Goal: Task Accomplishment & Management: Complete application form

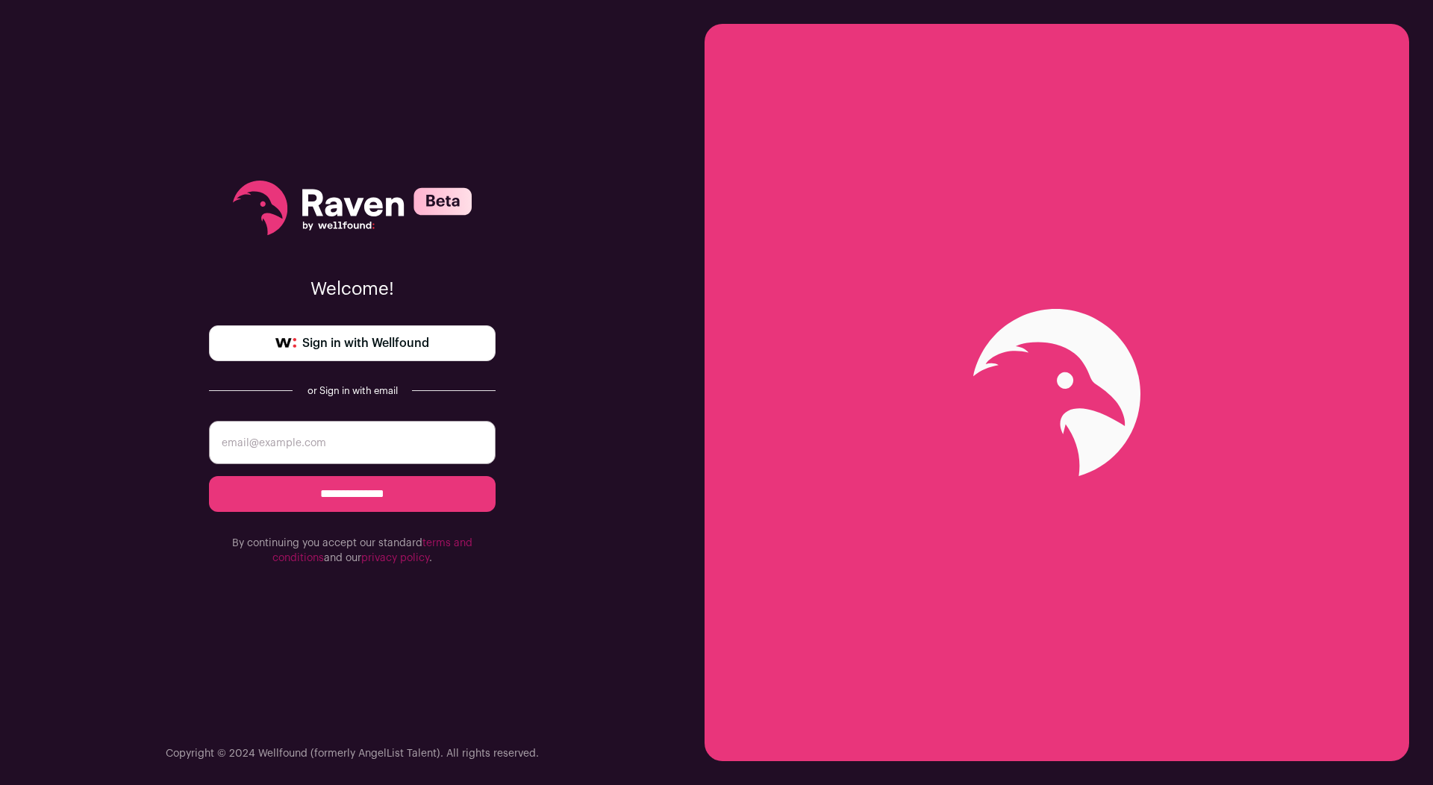
click at [379, 356] on link "Sign in with Wellfound" at bounding box center [352, 343] width 287 height 36
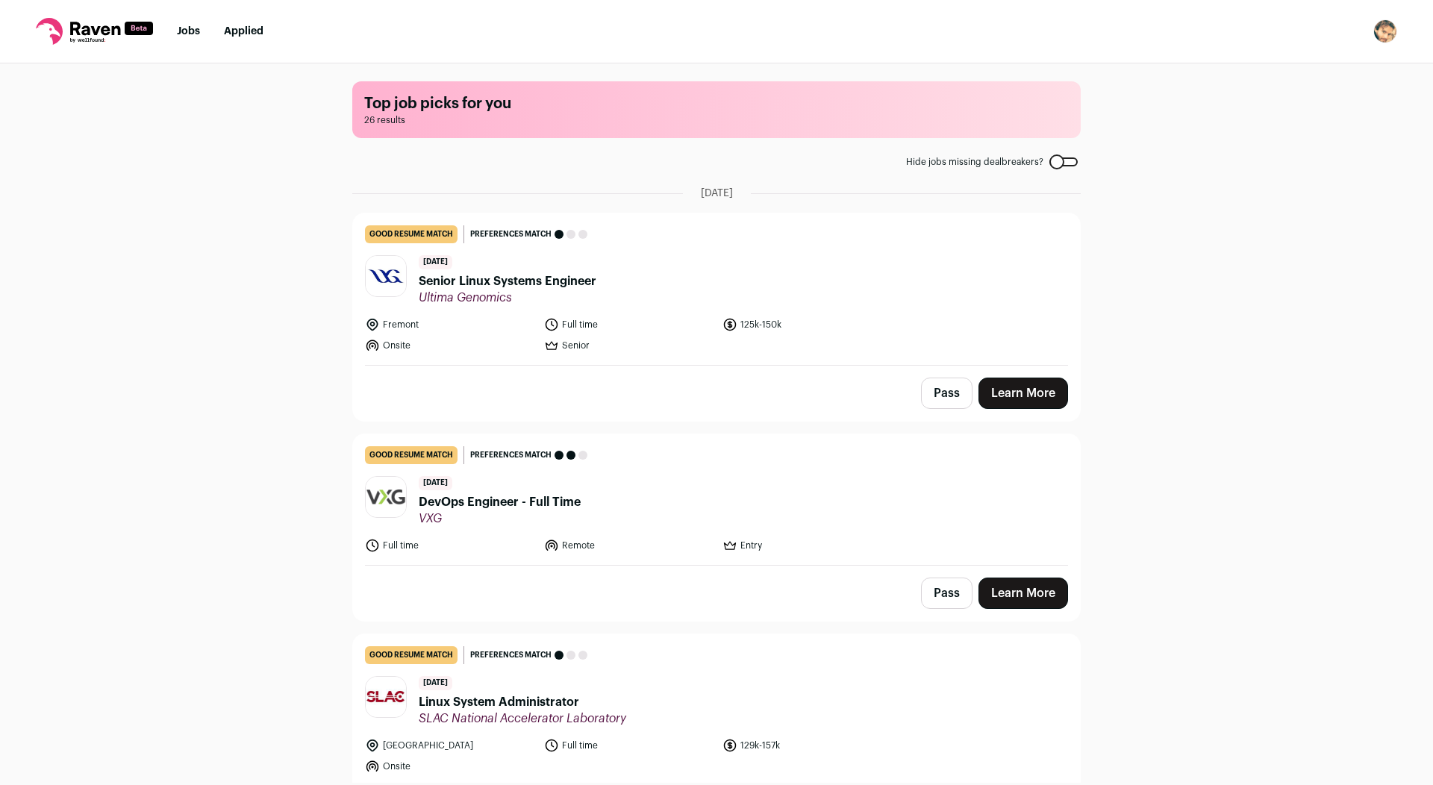
click at [641, 272] on header "[DATE] Senior Linux Systems Engineer Ultima Genomics" at bounding box center [716, 280] width 703 height 50
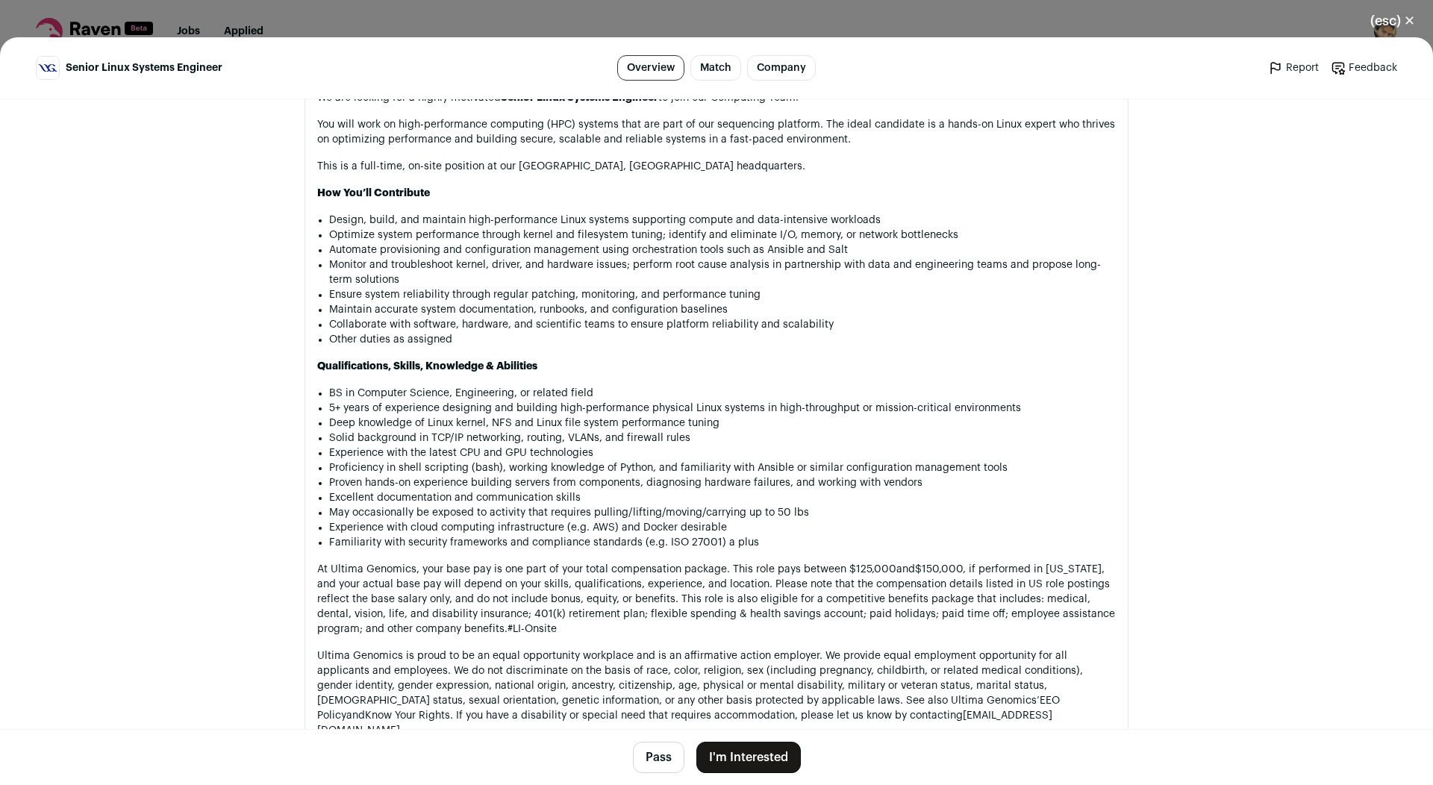
scroll to position [953, 0]
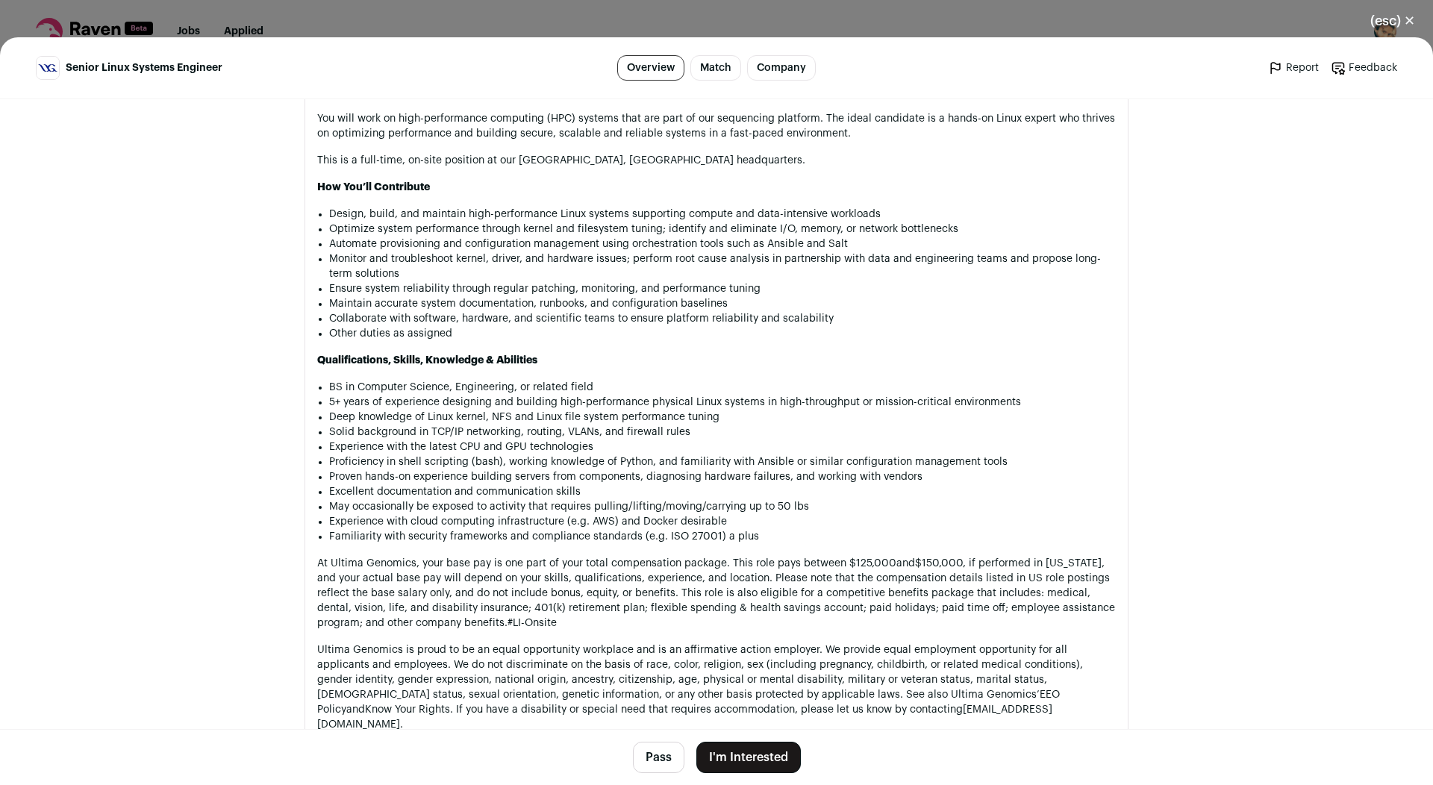
click at [723, 747] on button "I'm Interested" at bounding box center [749, 757] width 105 height 31
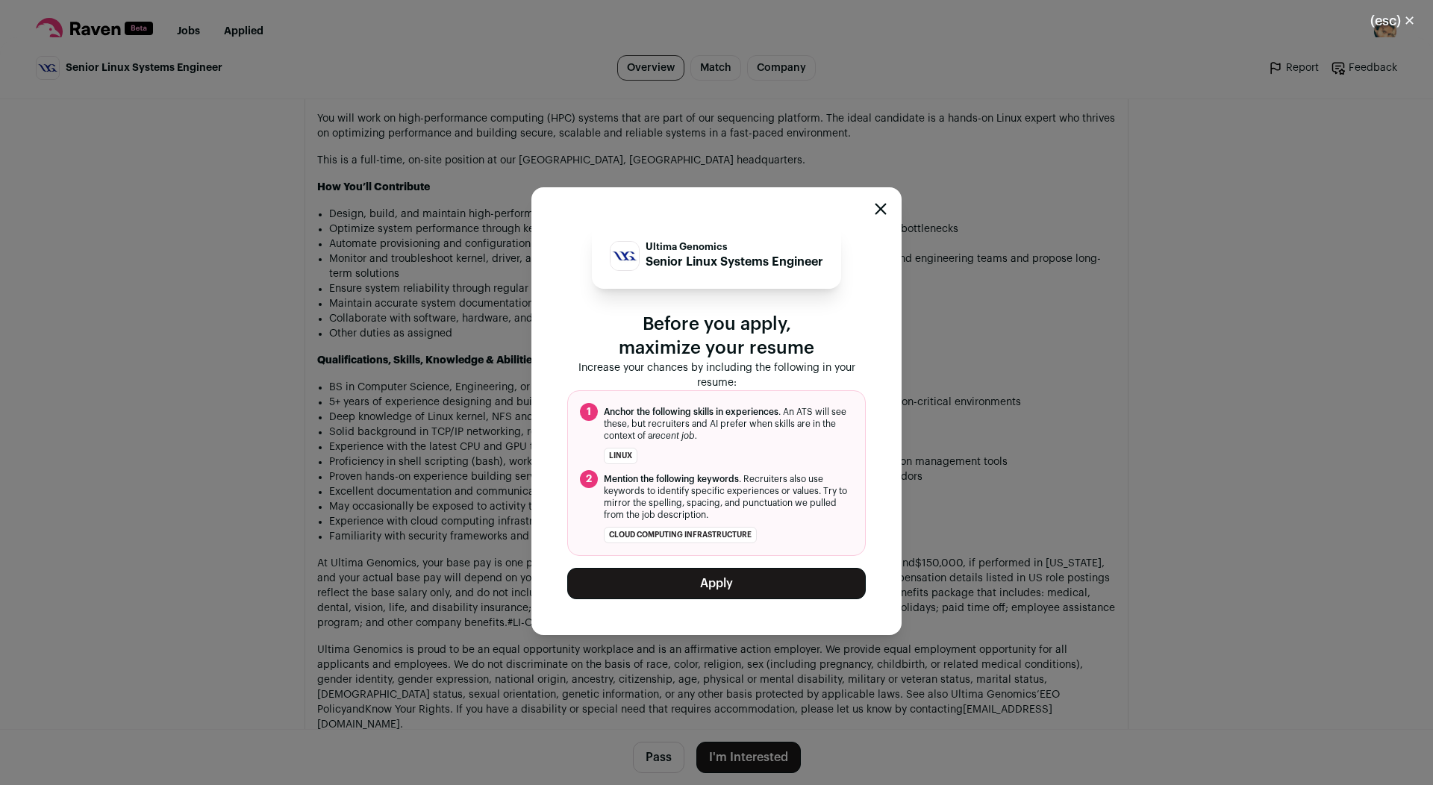
click at [725, 590] on button "Apply" at bounding box center [716, 583] width 299 height 31
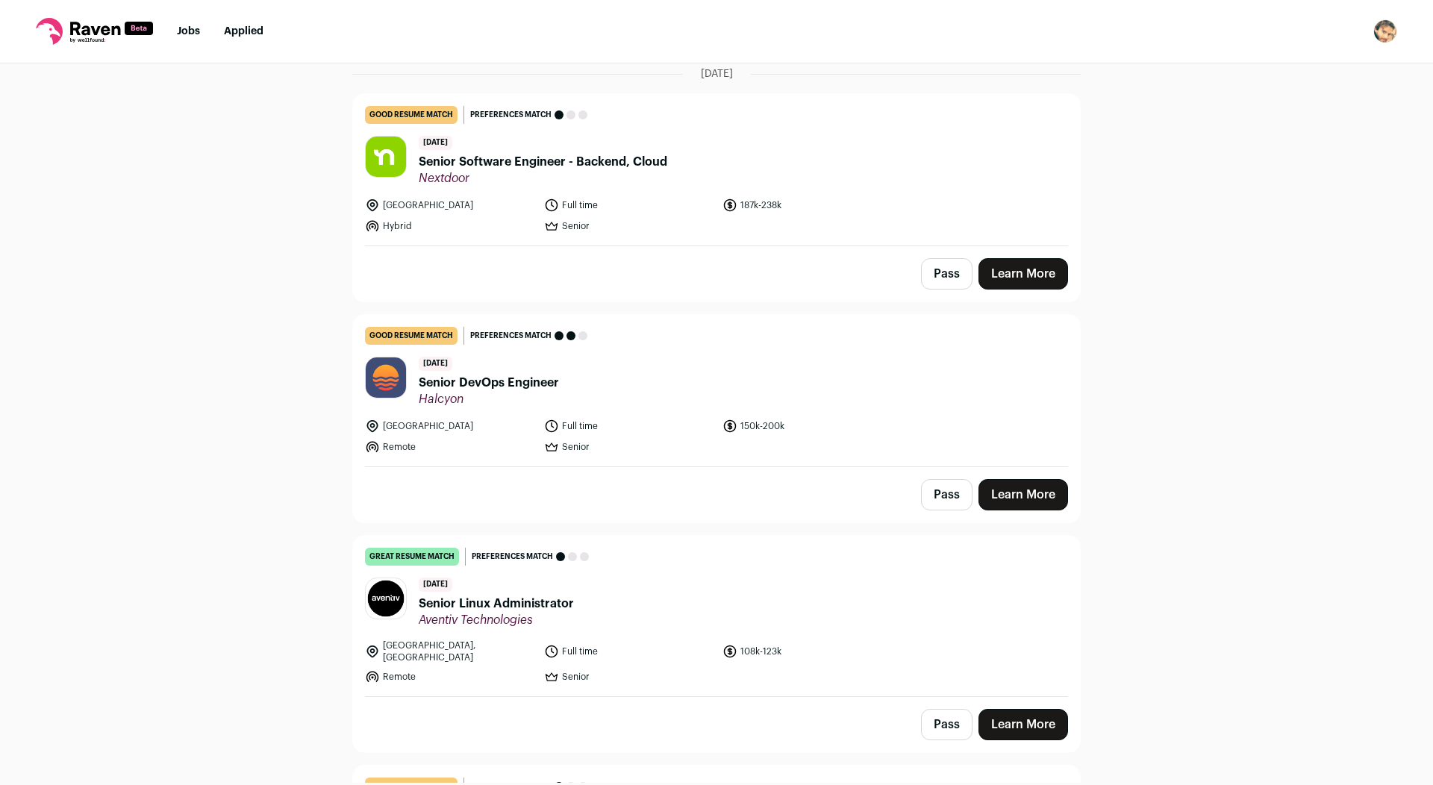
scroll to position [4933, 0]
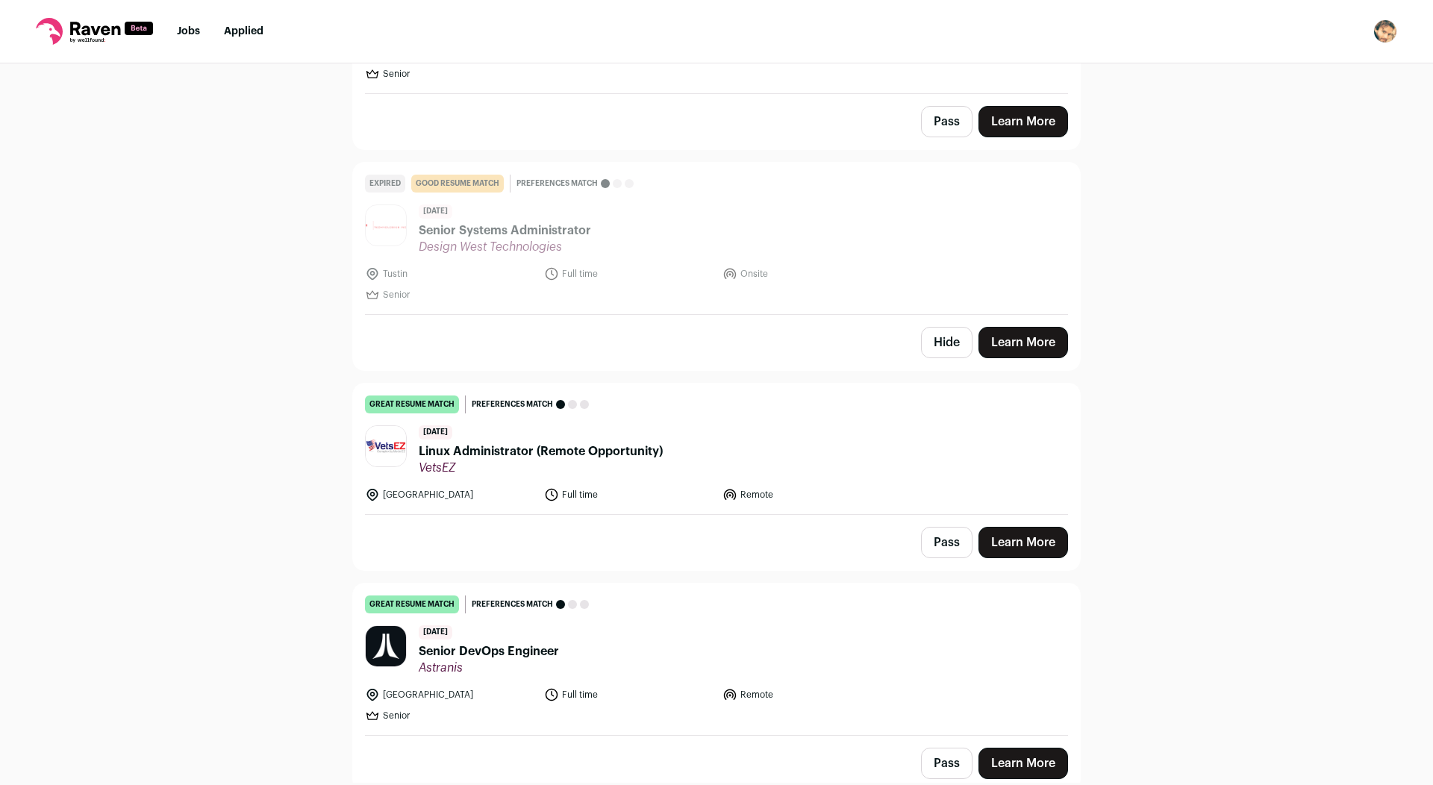
click at [932, 330] on button "Hide" at bounding box center [947, 342] width 52 height 31
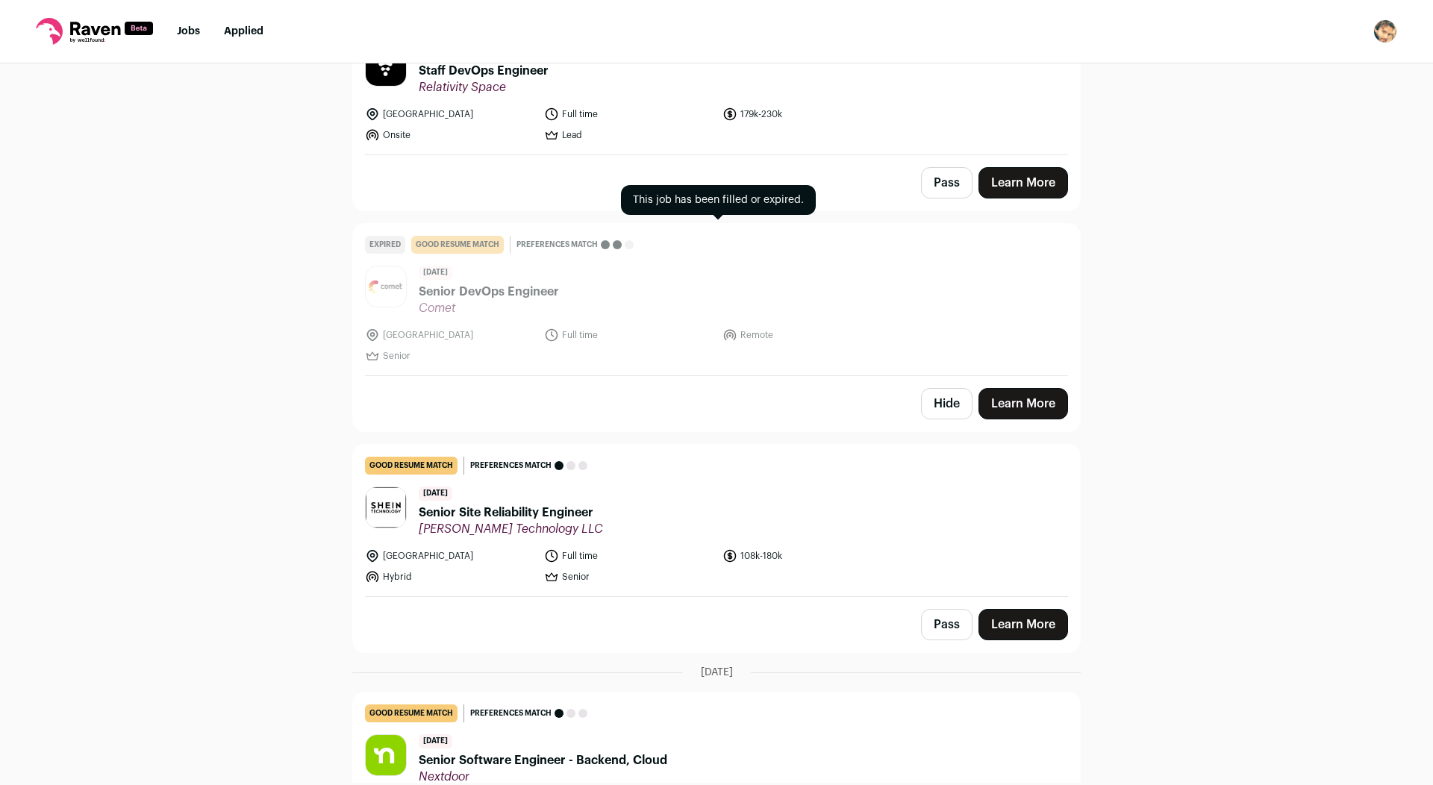
scroll to position [3221, 0]
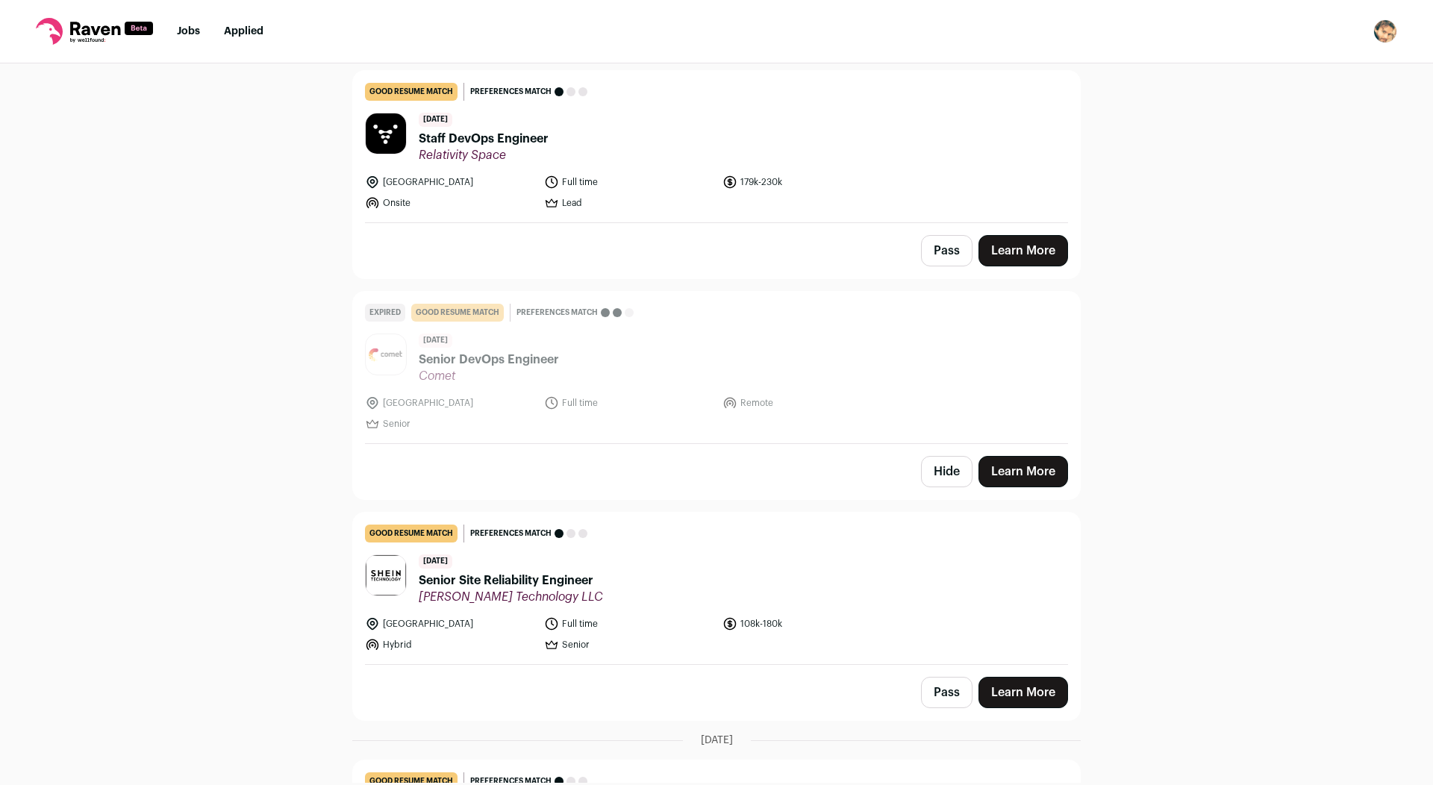
click at [942, 475] on button "Hide" at bounding box center [947, 471] width 52 height 31
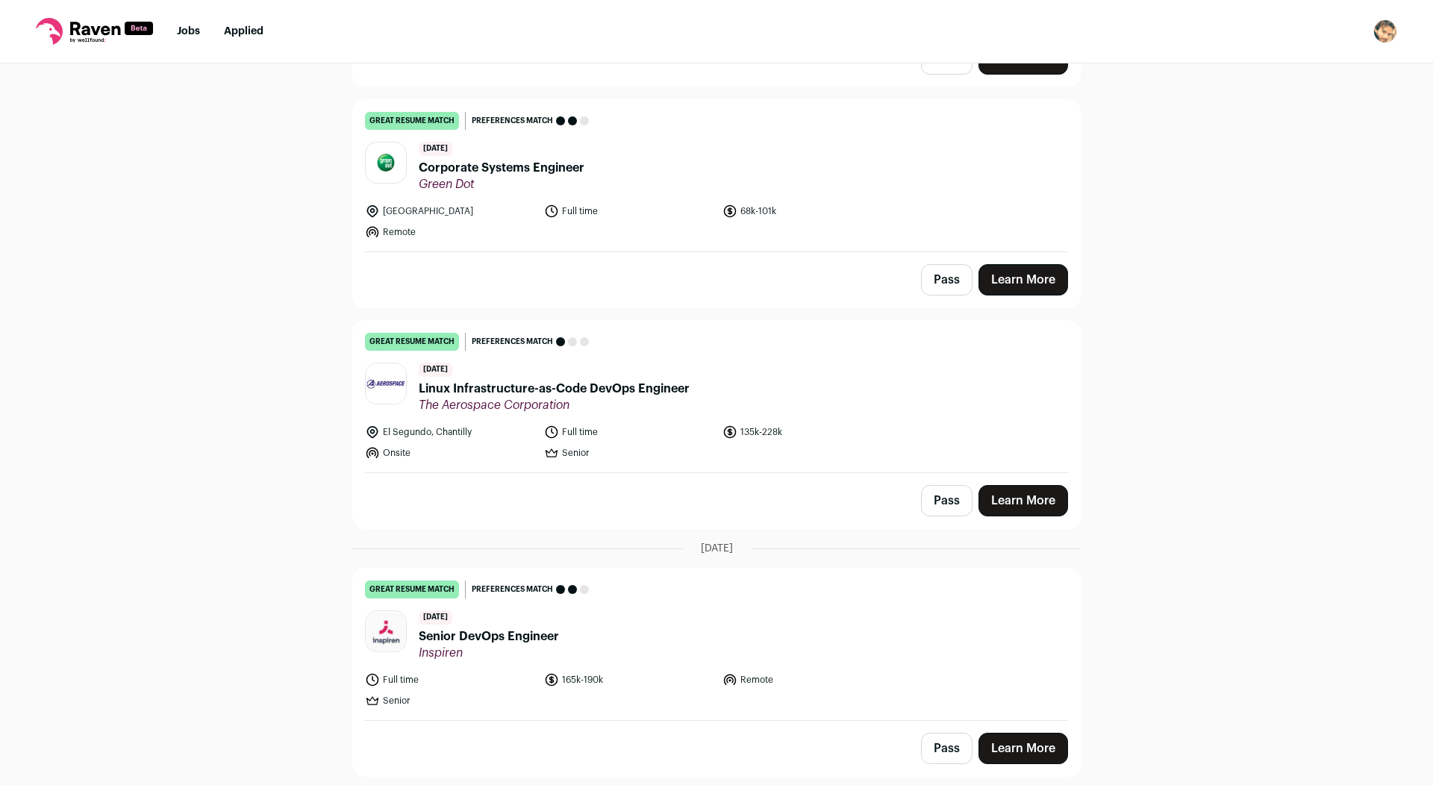
scroll to position [1394, 0]
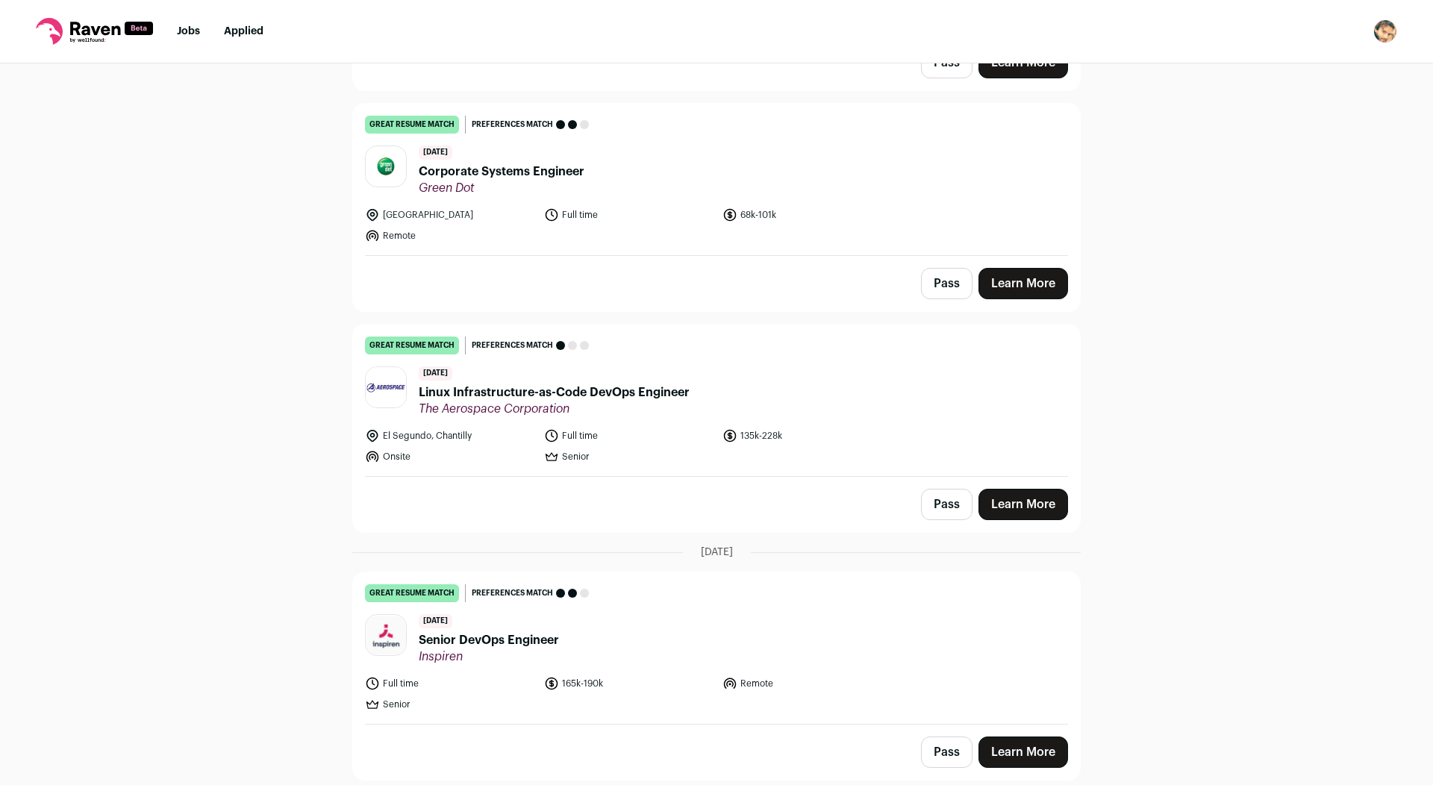
click at [693, 402] on header "[DATE] Linux Infrastructure-as-Code DevOps Engineer The Aerospace Corporation" at bounding box center [716, 392] width 703 height 50
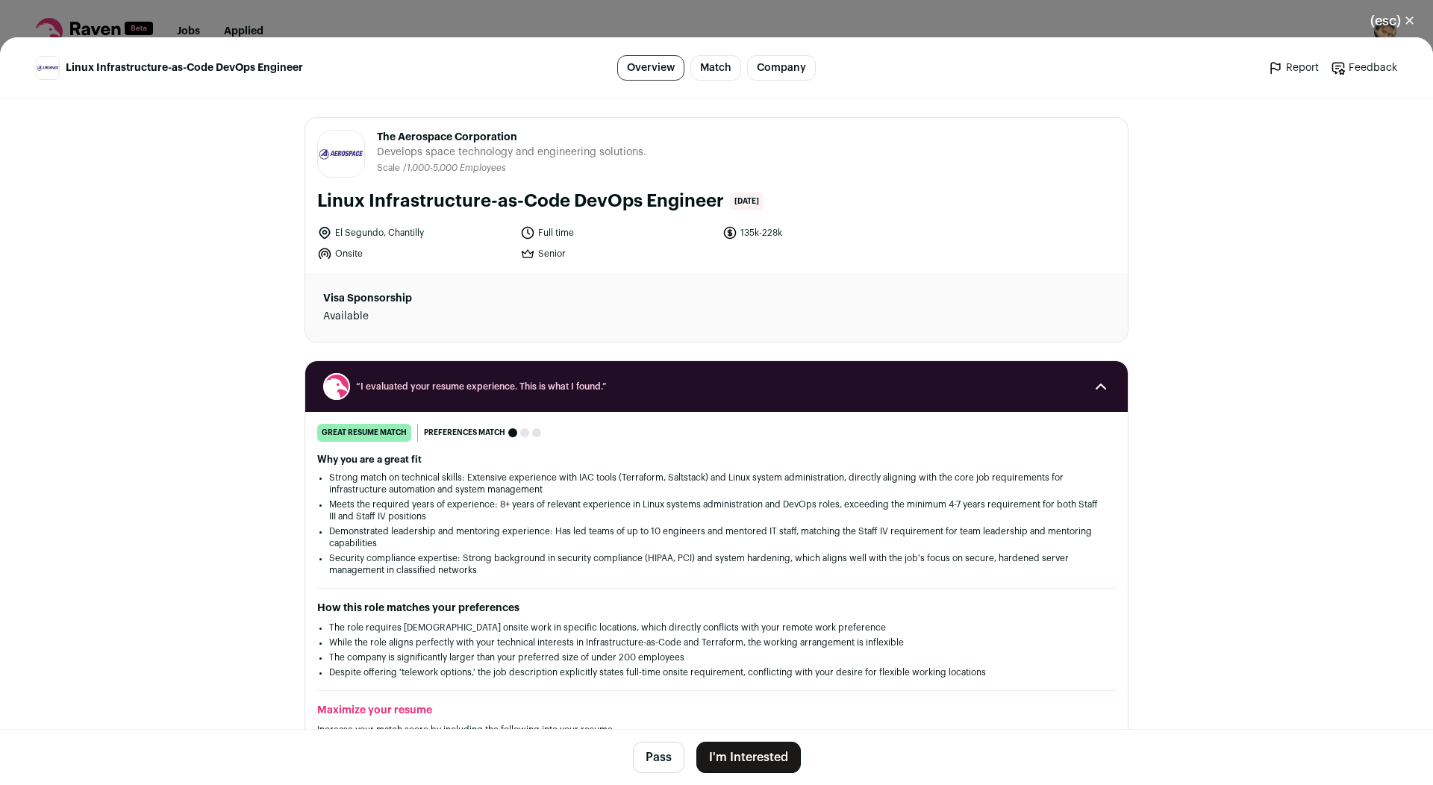
click at [739, 754] on button "I'm Interested" at bounding box center [749, 757] width 105 height 31
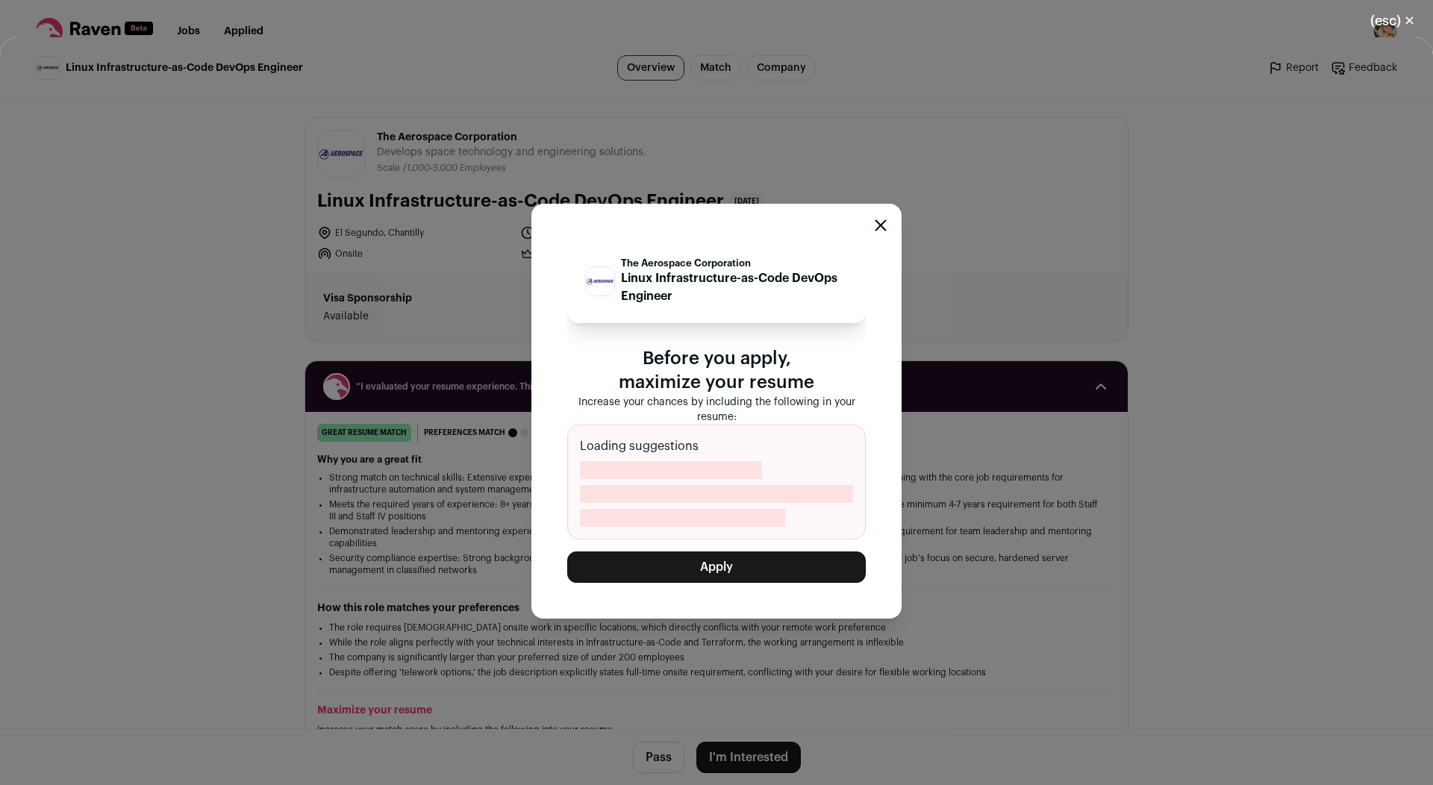
click at [716, 570] on button "Apply" at bounding box center [716, 567] width 299 height 31
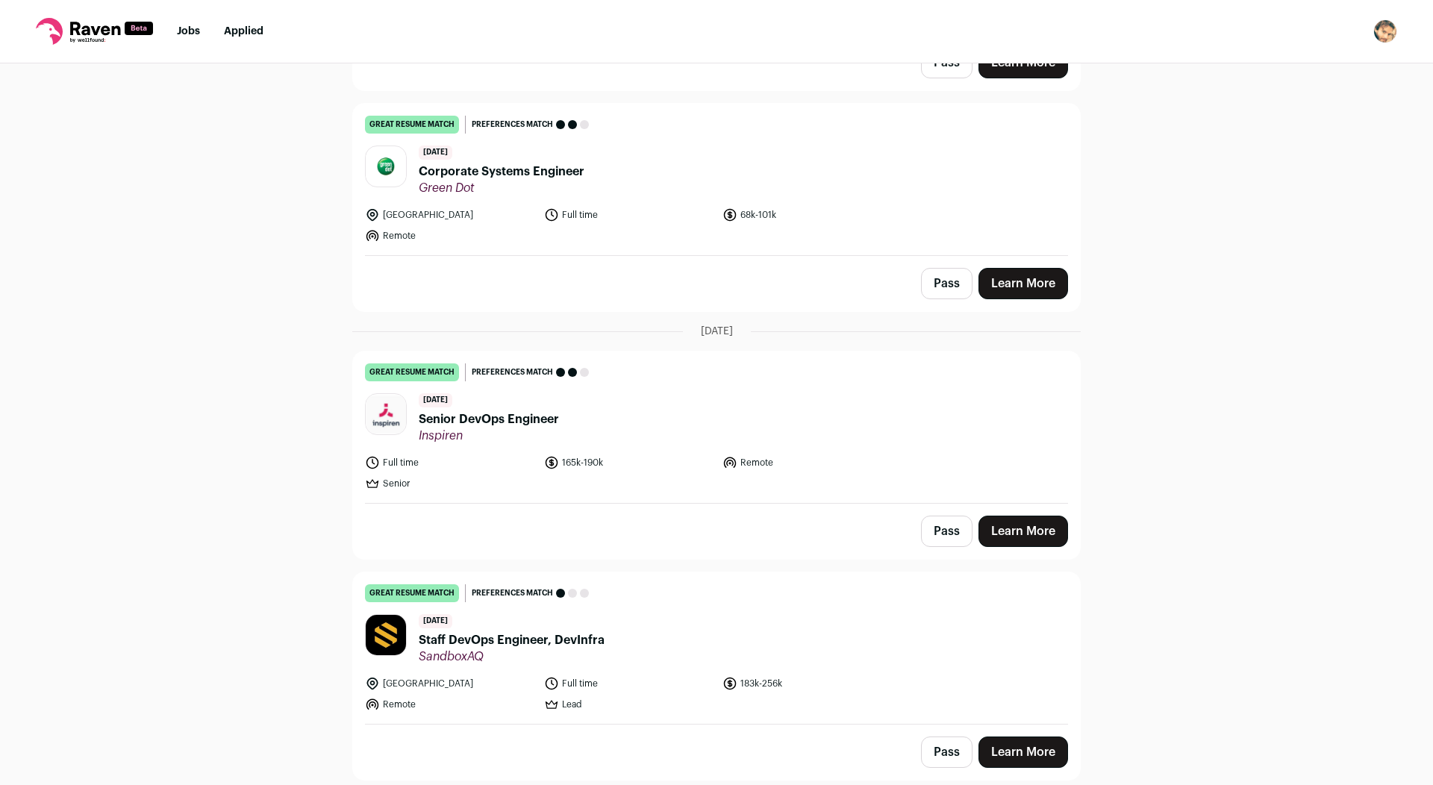
click at [1385, 30] on img "Open dropdown" at bounding box center [1386, 31] width 24 height 24
click at [1297, 142] on button "Logout" at bounding box center [1314, 147] width 165 height 36
